Goal: Task Accomplishment & Management: Manage account settings

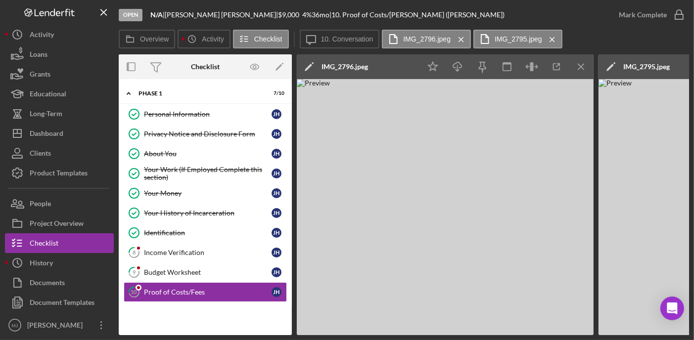
scroll to position [0, 2]
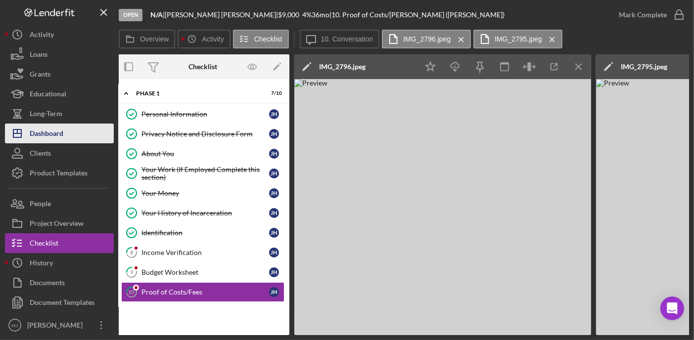
click at [53, 130] on div "Dashboard" at bounding box center [47, 135] width 34 height 22
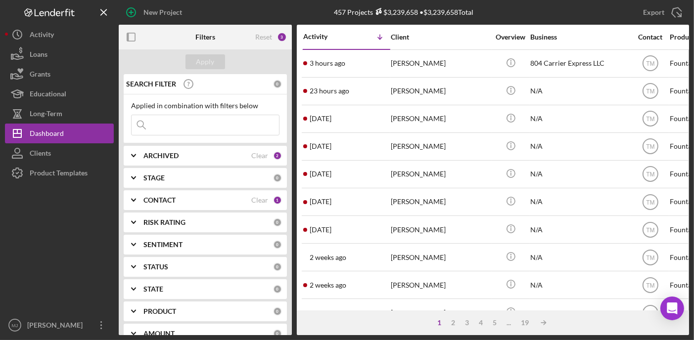
click at [135, 197] on icon "Icon/Expander" at bounding box center [133, 200] width 25 height 25
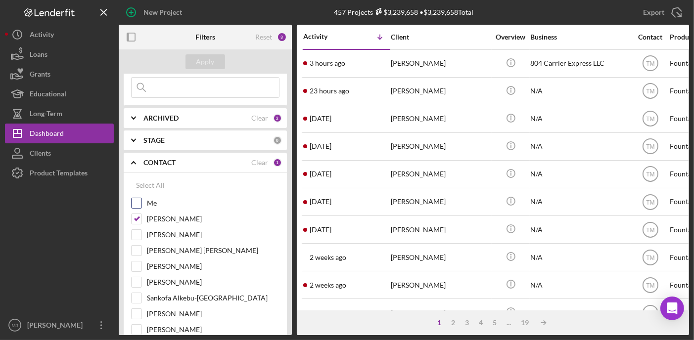
scroll to position [99, 0]
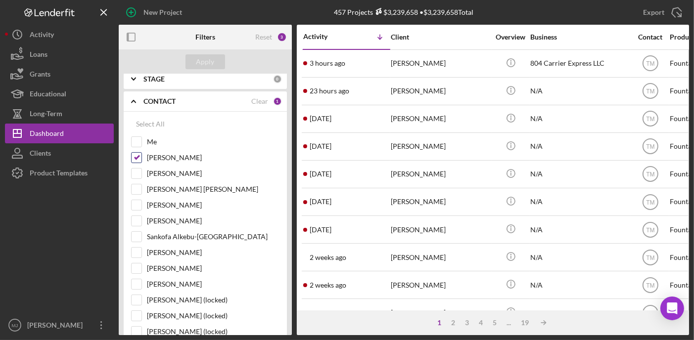
click at [138, 156] on input "[PERSON_NAME]" at bounding box center [136, 158] width 10 height 10
checkbox input "false"
click at [140, 191] on input "[PERSON_NAME] [PERSON_NAME]" at bounding box center [136, 189] width 10 height 10
checkbox input "true"
click at [138, 253] on input "[PERSON_NAME]" at bounding box center [136, 253] width 10 height 10
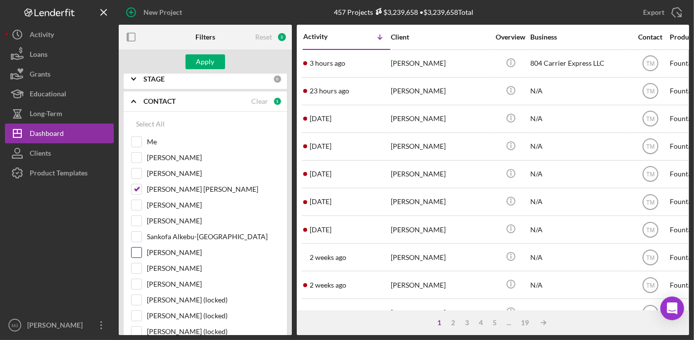
checkbox input "true"
click at [202, 59] on div "Apply" at bounding box center [205, 61] width 18 height 15
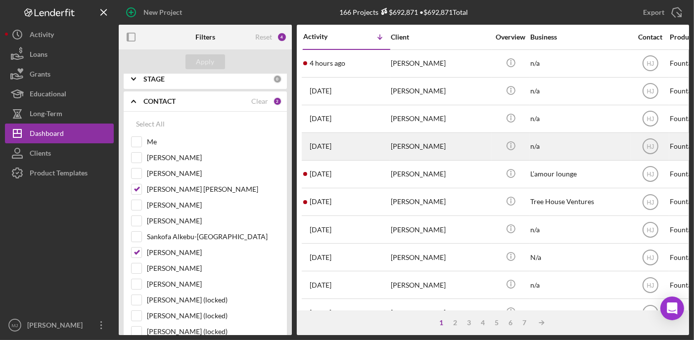
click at [398, 142] on div "[PERSON_NAME]" at bounding box center [439, 146] width 99 height 26
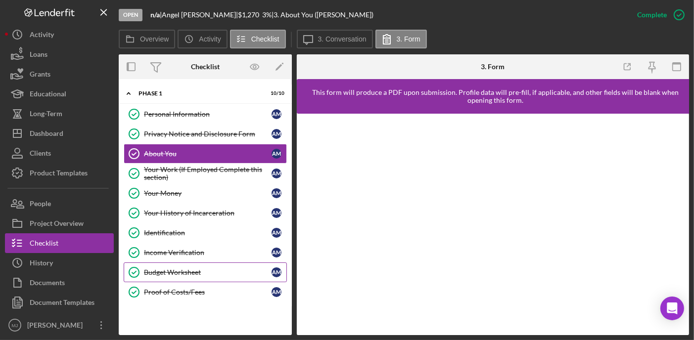
click at [166, 271] on div "Budget Worksheet" at bounding box center [208, 272] width 128 height 8
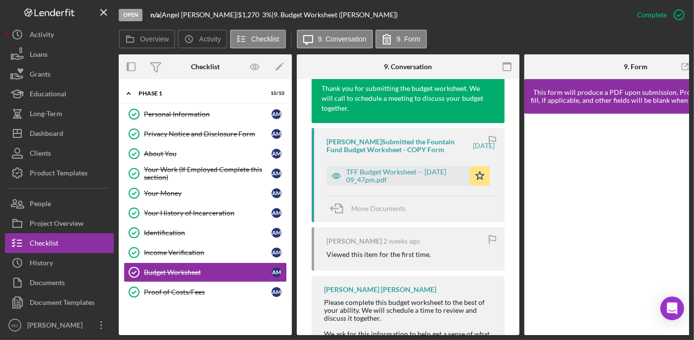
scroll to position [346, 0]
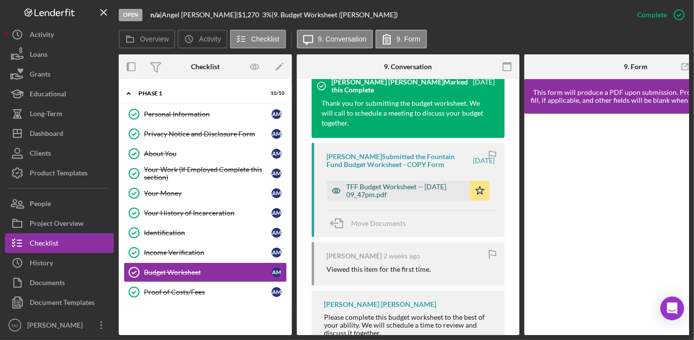
click at [410, 194] on div "TFF Budget Worksheet -- [DATE] 09_47pm.pdf" at bounding box center [405, 191] width 119 height 16
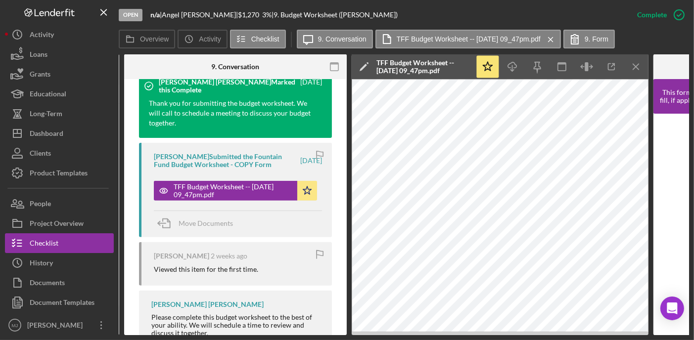
scroll to position [0, 178]
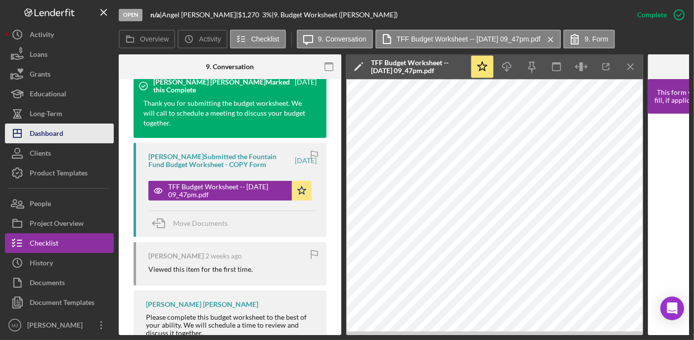
click at [45, 130] on div "Dashboard" at bounding box center [47, 135] width 34 height 22
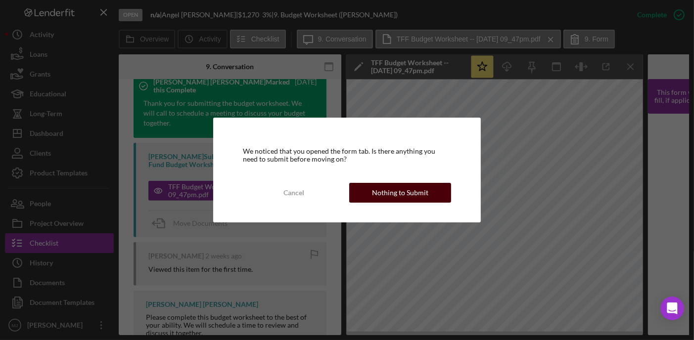
click at [409, 190] on div "Nothing to Submit" at bounding box center [400, 193] width 56 height 20
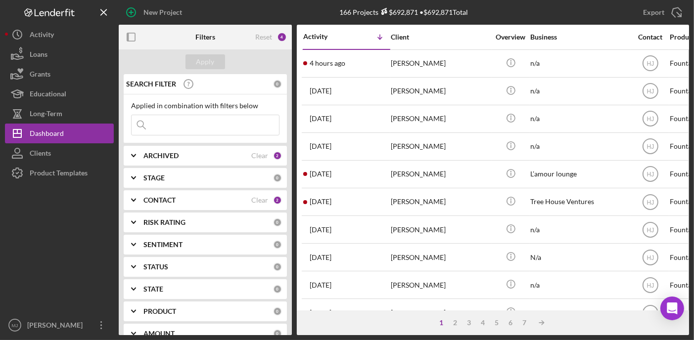
click at [131, 201] on icon "Icon/Expander" at bounding box center [133, 200] width 25 height 25
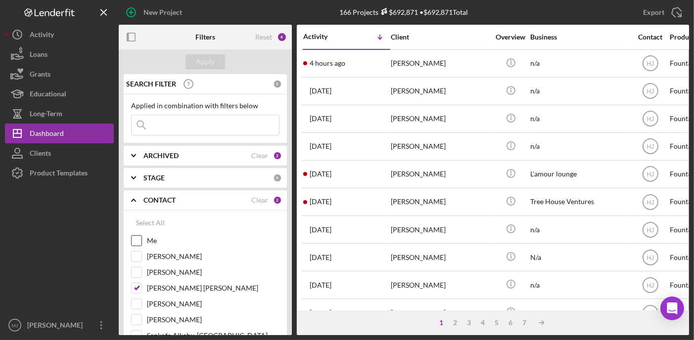
click at [140, 241] on input "Me" at bounding box center [136, 241] width 10 height 10
checkbox input "true"
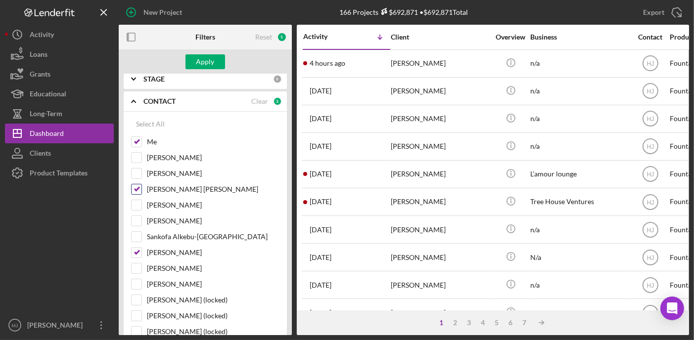
click at [138, 188] on input "[PERSON_NAME] [PERSON_NAME]" at bounding box center [136, 189] width 10 height 10
checkbox input "false"
click at [136, 249] on input "[PERSON_NAME]" at bounding box center [136, 253] width 10 height 10
checkbox input "false"
click at [209, 63] on div "Apply" at bounding box center [205, 61] width 18 height 15
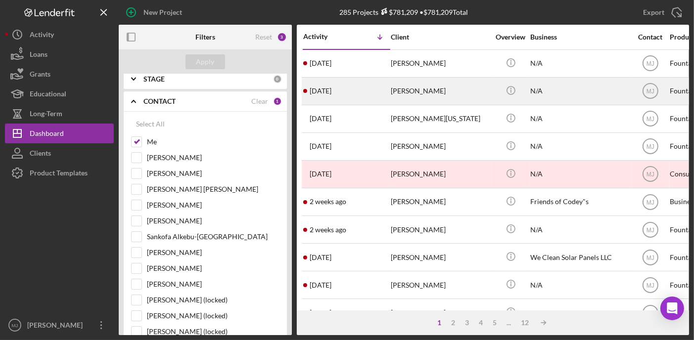
click at [382, 90] on div "[DATE] [PERSON_NAME]" at bounding box center [346, 91] width 87 height 26
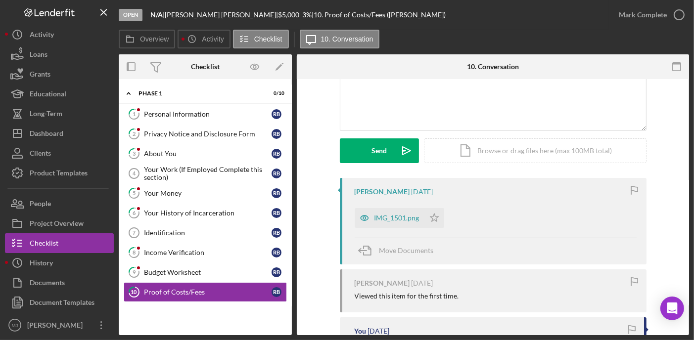
scroll to position [99, 0]
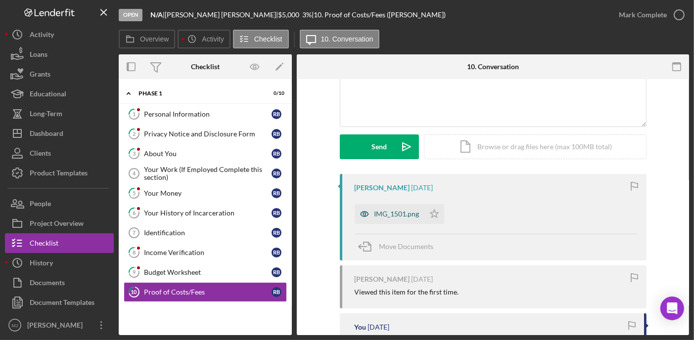
click at [399, 207] on div "IMG_1501.png" at bounding box center [389, 214] width 70 height 20
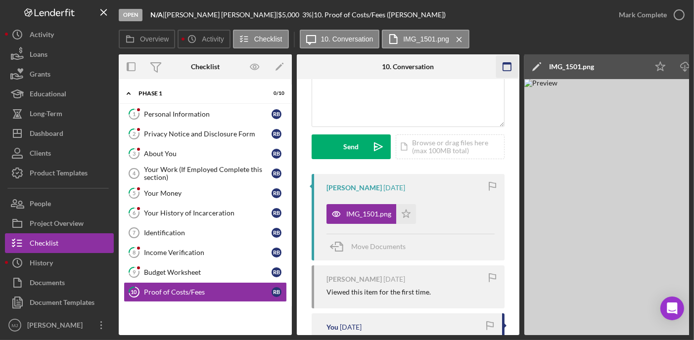
click at [509, 67] on icon "button" at bounding box center [507, 67] width 22 height 22
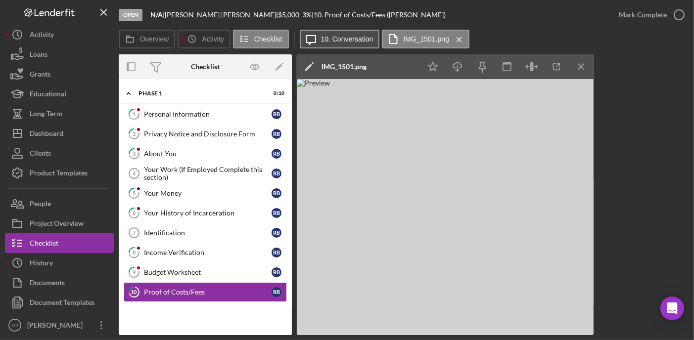
click at [328, 35] on label "10. Conversation" at bounding box center [347, 39] width 52 height 8
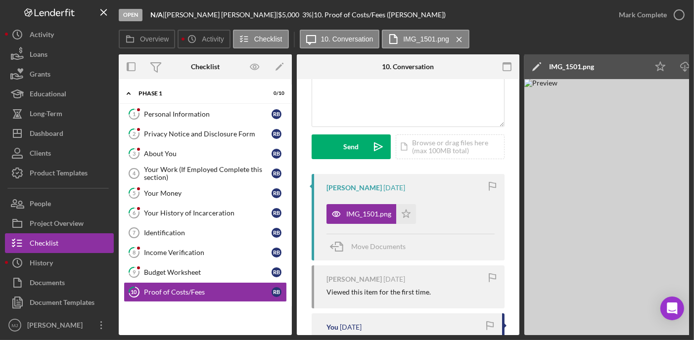
click at [664, 192] on img at bounding box center [672, 207] width 297 height 256
click at [507, 62] on icon "button" at bounding box center [507, 67] width 22 height 22
